Goal: Information Seeking & Learning: Learn about a topic

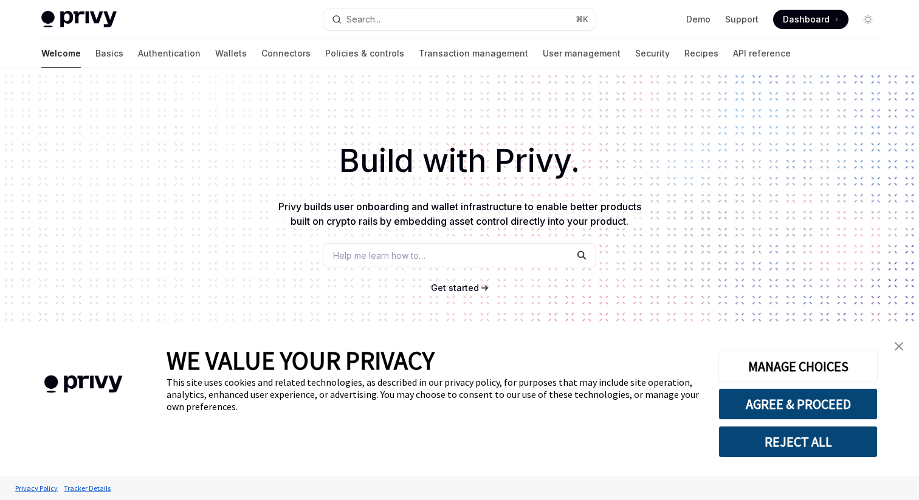
click at [900, 345] on img "close banner" at bounding box center [898, 346] width 9 height 9
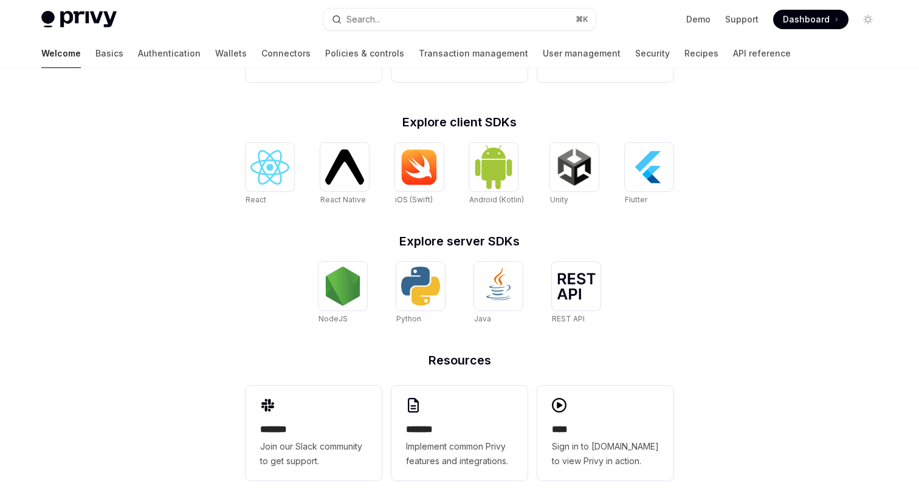
scroll to position [466, 0]
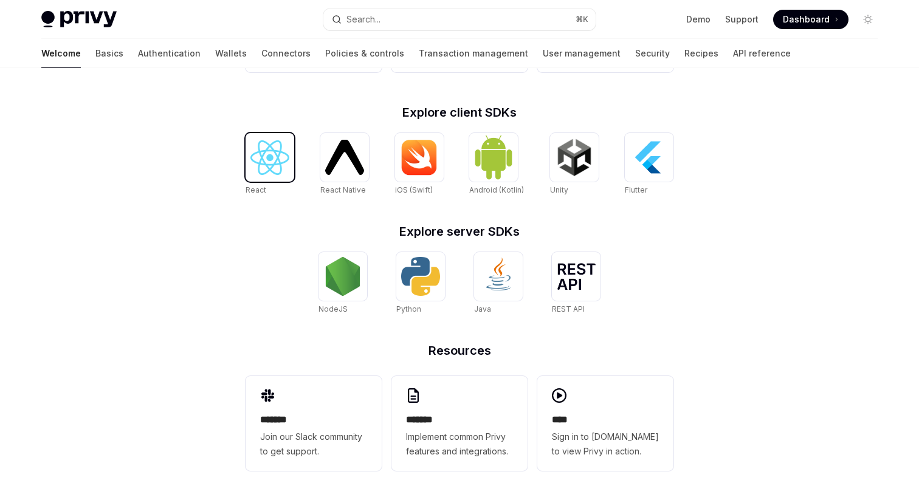
click at [262, 157] on img at bounding box center [269, 157] width 39 height 35
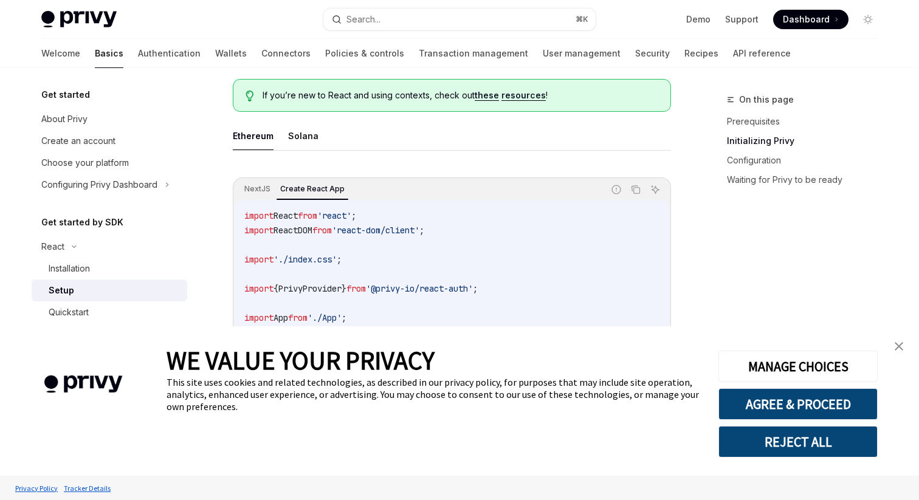
scroll to position [317, 0]
click at [894, 344] on img "close banner" at bounding box center [898, 346] width 9 height 9
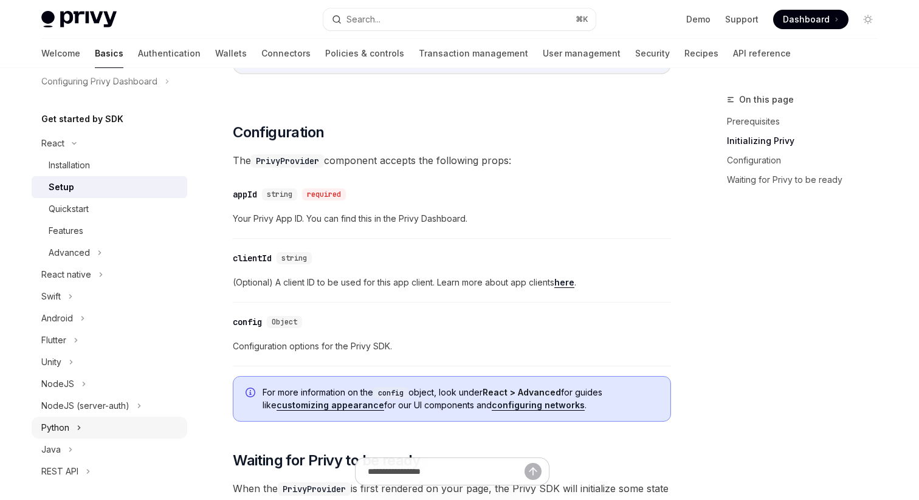
scroll to position [0, 0]
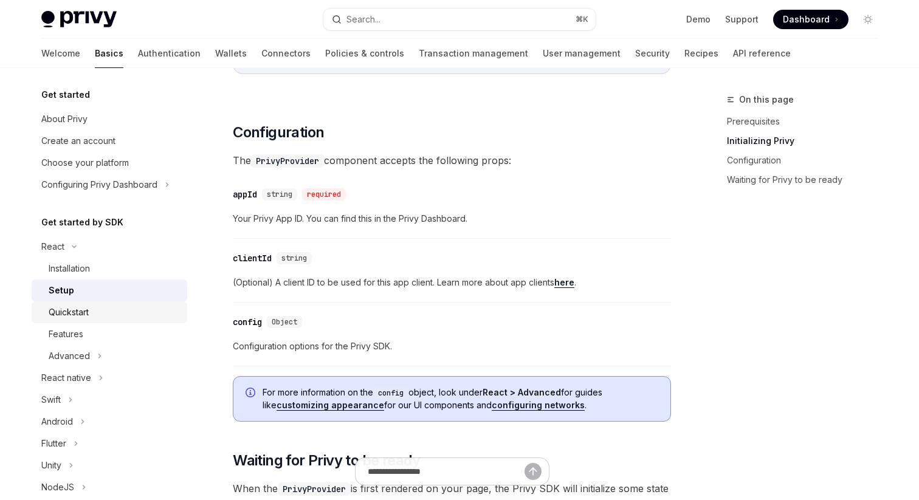
click at [74, 310] on div "Quickstart" at bounding box center [69, 312] width 40 height 15
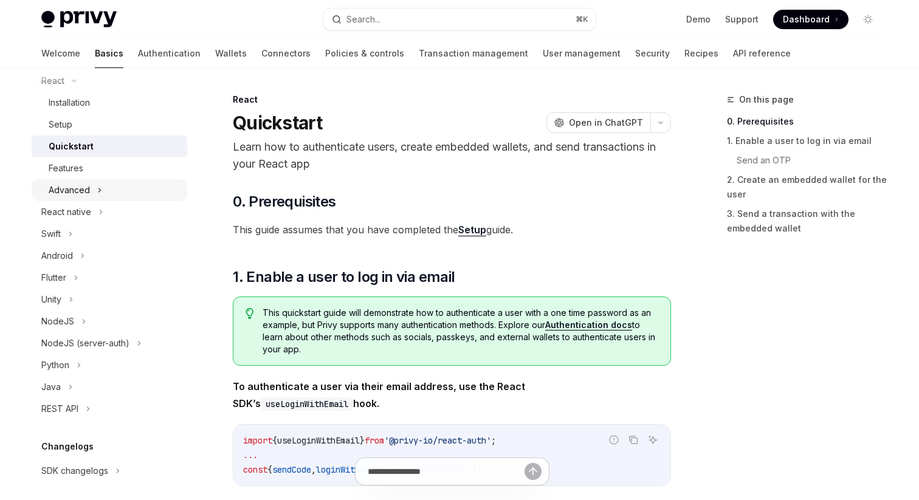
click at [66, 185] on div "Advanced" at bounding box center [69, 190] width 41 height 15
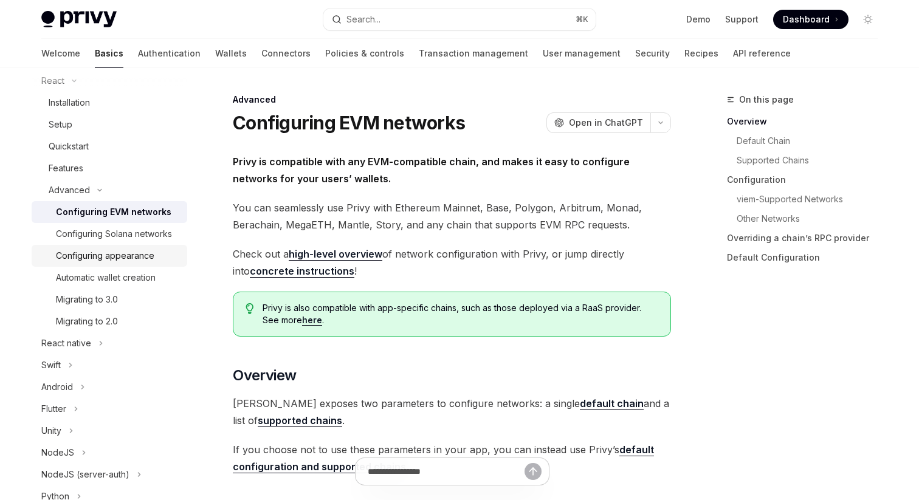
click at [94, 261] on div "Configuring appearance" at bounding box center [105, 256] width 98 height 15
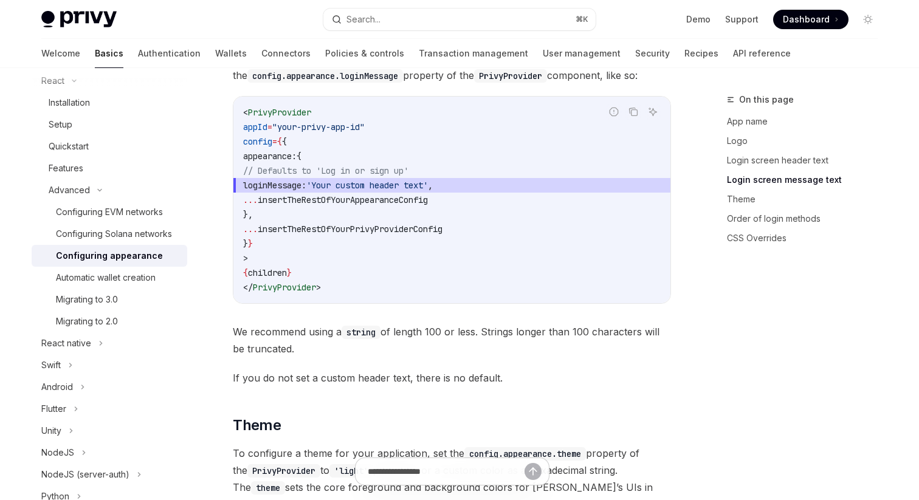
scroll to position [1425, 0]
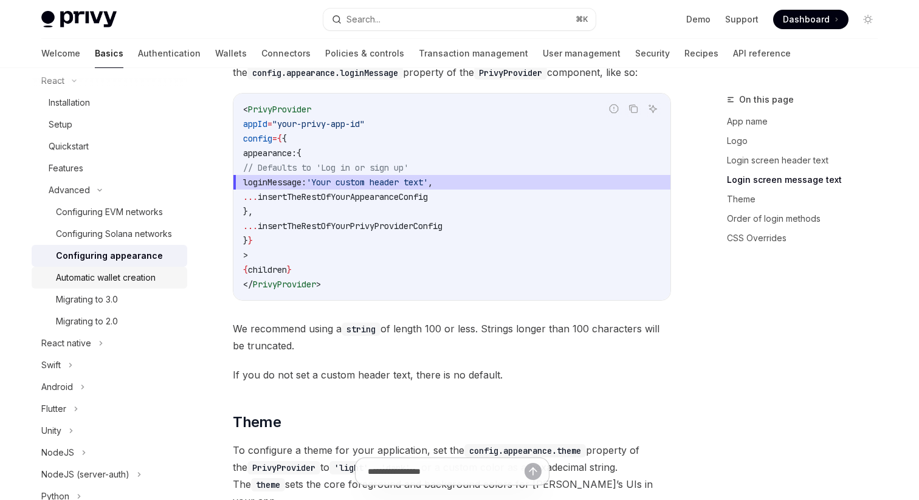
click at [108, 275] on div "Automatic wallet creation" at bounding box center [106, 277] width 100 height 15
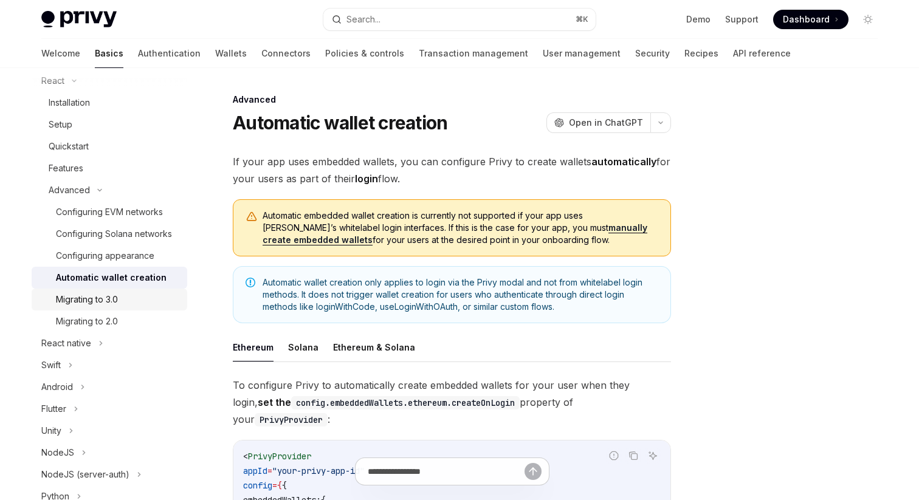
click at [103, 298] on div "Migrating to 3.0" at bounding box center [87, 299] width 62 height 15
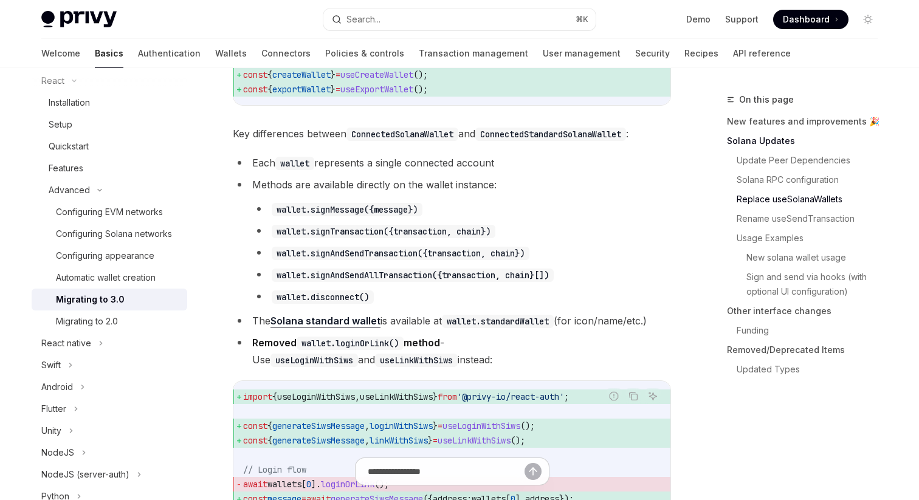
scroll to position [1245, 0]
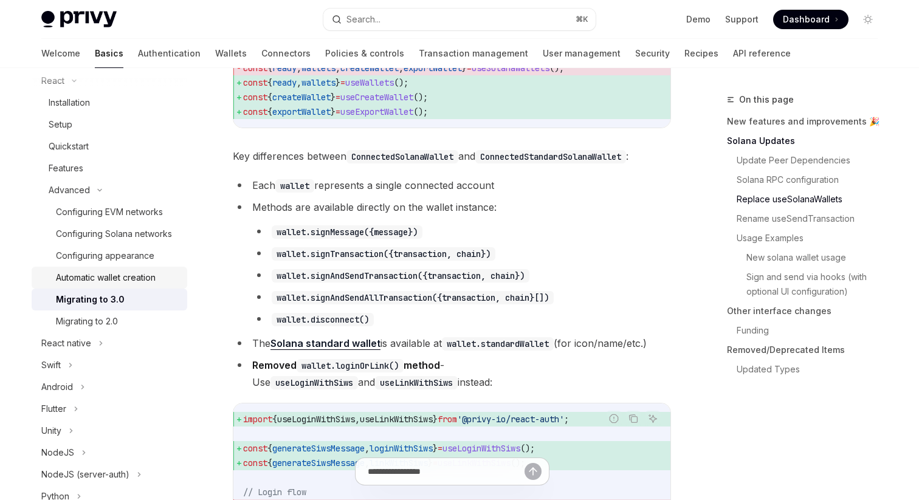
click at [123, 274] on div "Automatic wallet creation" at bounding box center [106, 277] width 100 height 15
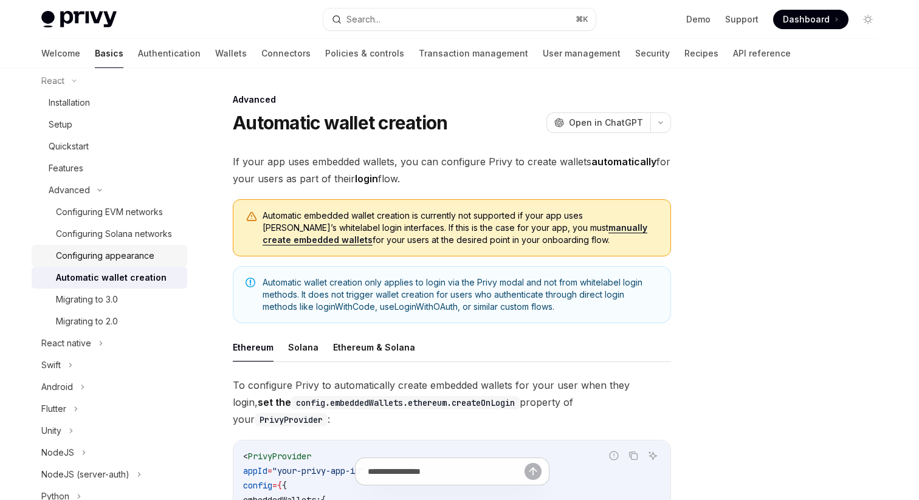
click at [121, 249] on div "Configuring appearance" at bounding box center [105, 256] width 98 height 15
type textarea "*"
